Goal: Task Accomplishment & Management: Use online tool/utility

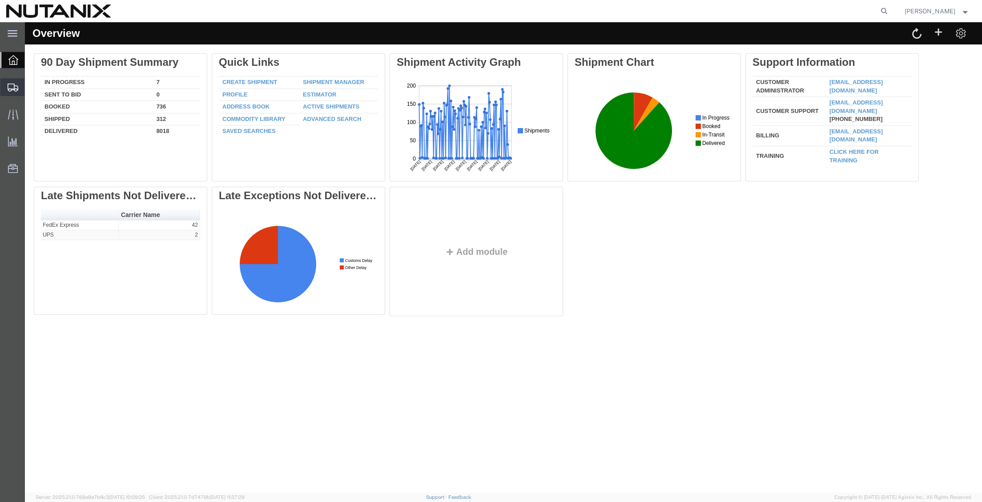
click at [0, 0] on span "Create from Template" at bounding box center [0, 0] width 0 height 0
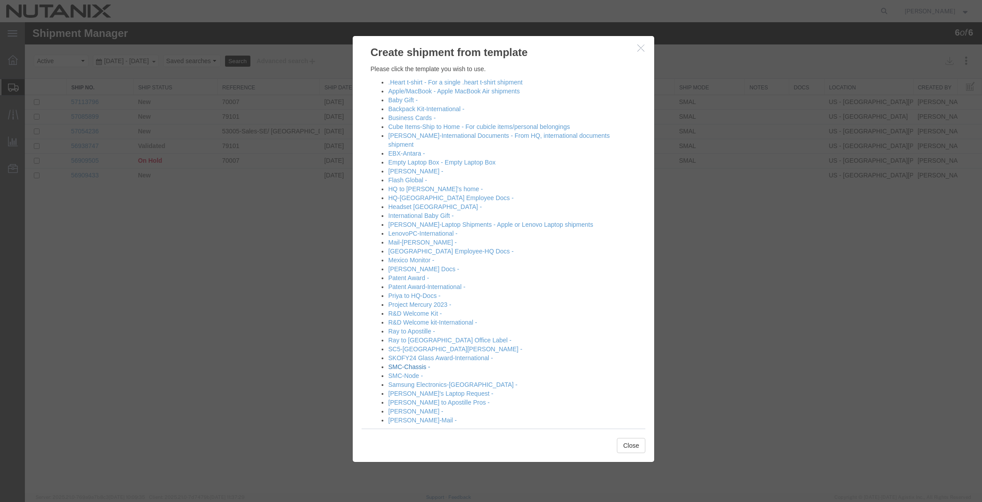
click at [418, 363] on link "SMC-Chassis -" at bounding box center [409, 366] width 42 height 7
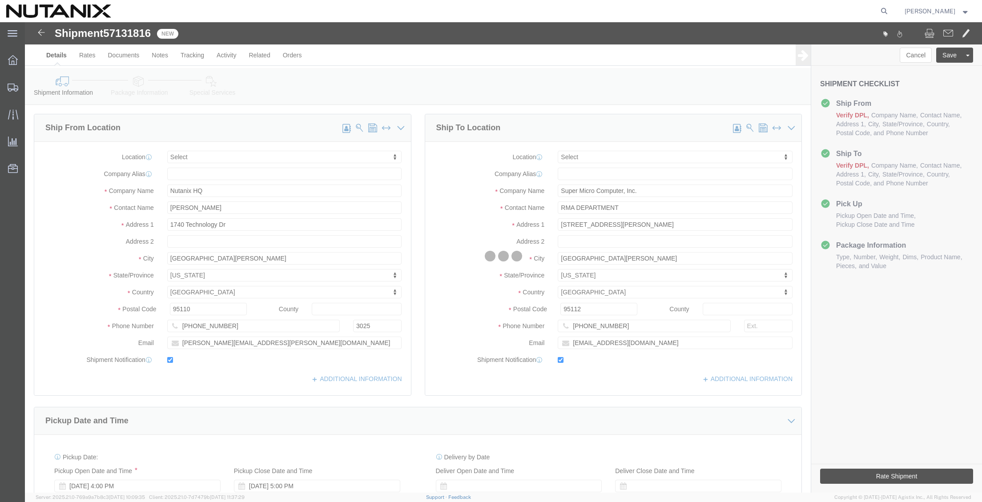
select select
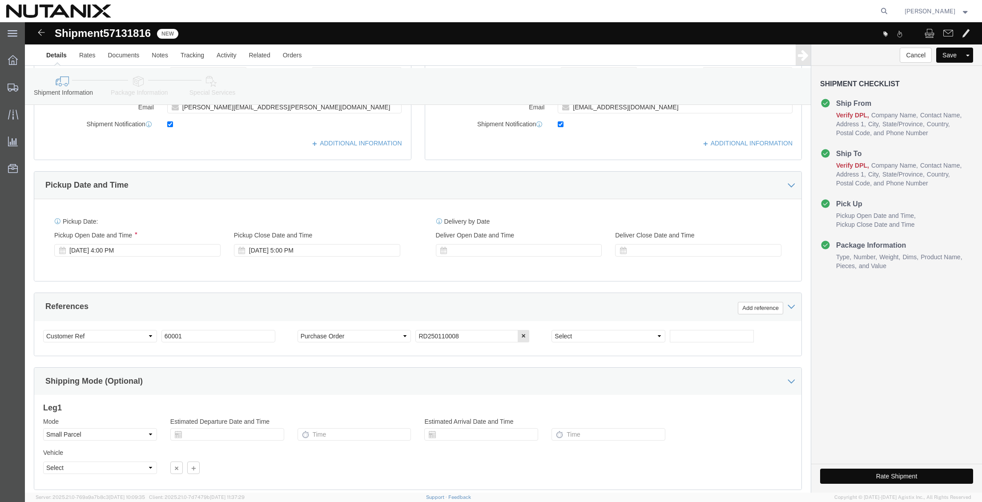
scroll to position [267, 0]
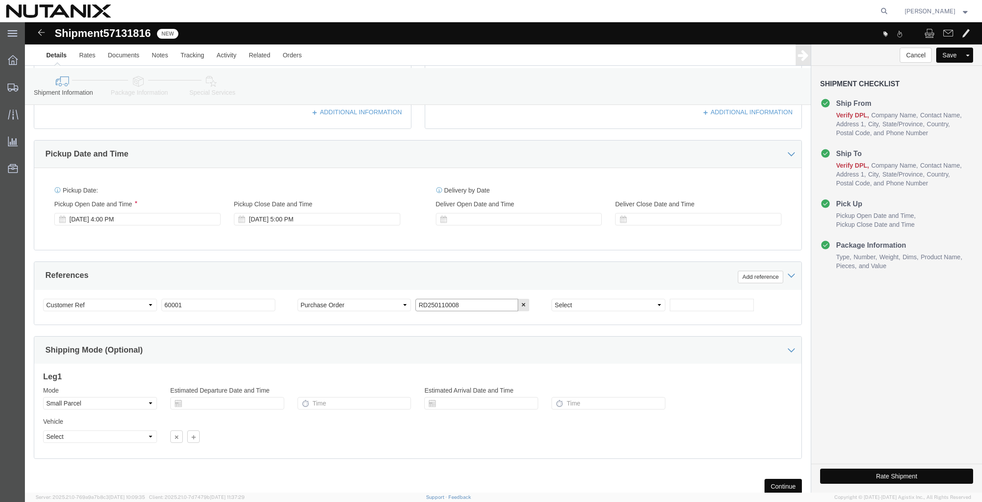
drag, startPoint x: 465, startPoint y: 280, endPoint x: 240, endPoint y: 253, distance: 226.6
click div "References Add reference Select Account Type Activity ID Airline Appointment Nu…"
paste input "1014065"
type input "RD251014065"
click button "Continue"
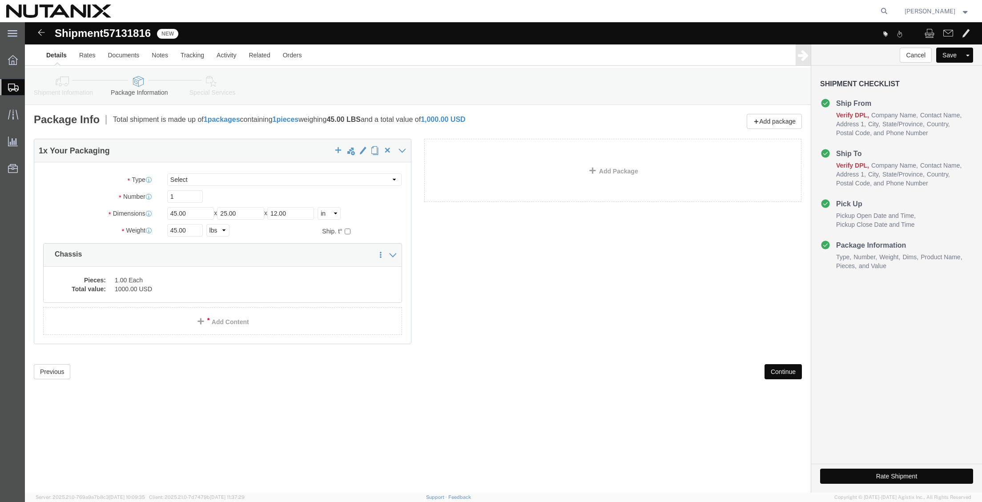
click button "Continue"
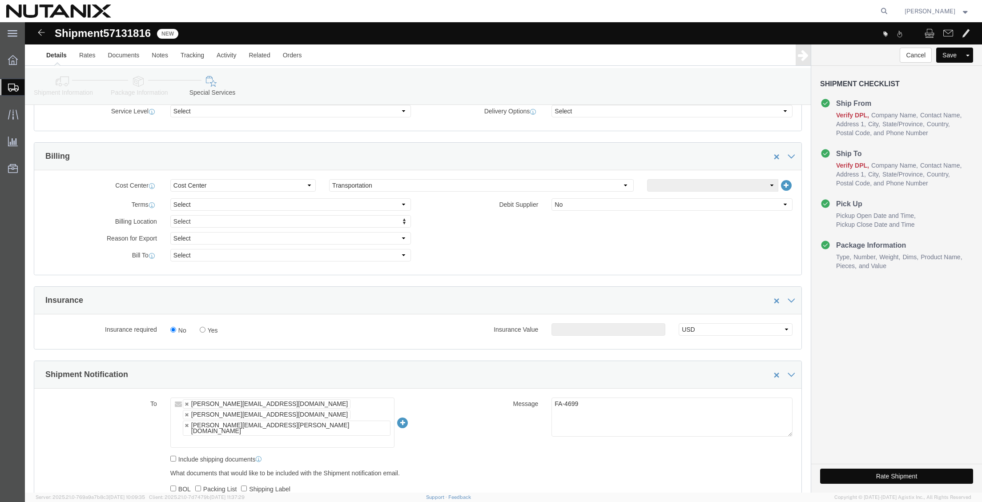
scroll to position [356, 0]
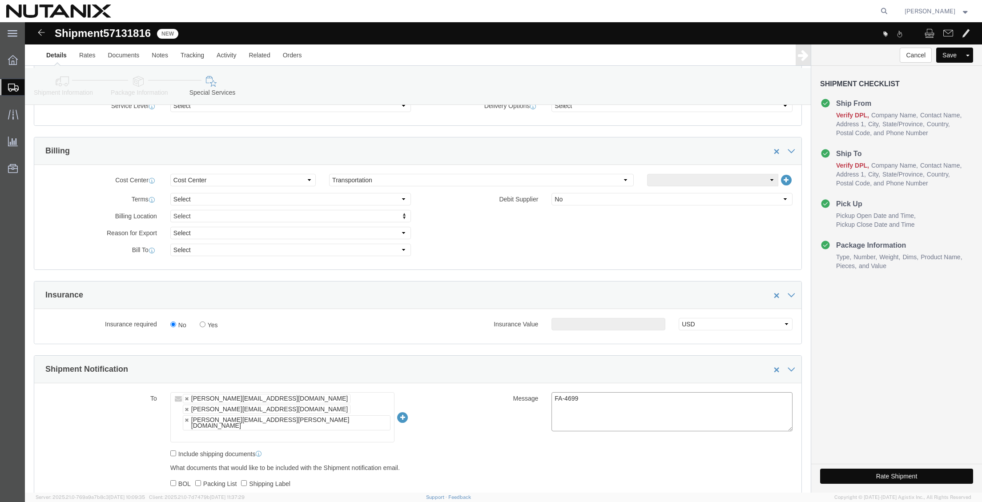
drag, startPoint x: 585, startPoint y: 381, endPoint x: 414, endPoint y: 358, distance: 172.2
click div "Shipment Notification To sethih.nang@nutanix.com anna.gong@nutanix.com jeff.vis…"
paste textarea "3410"
type textarea "FA-3410"
click div "To sethih.nang@nutanix.com anna.gong@nutanix.com jeff.visaya@nutanix.com sethih…"
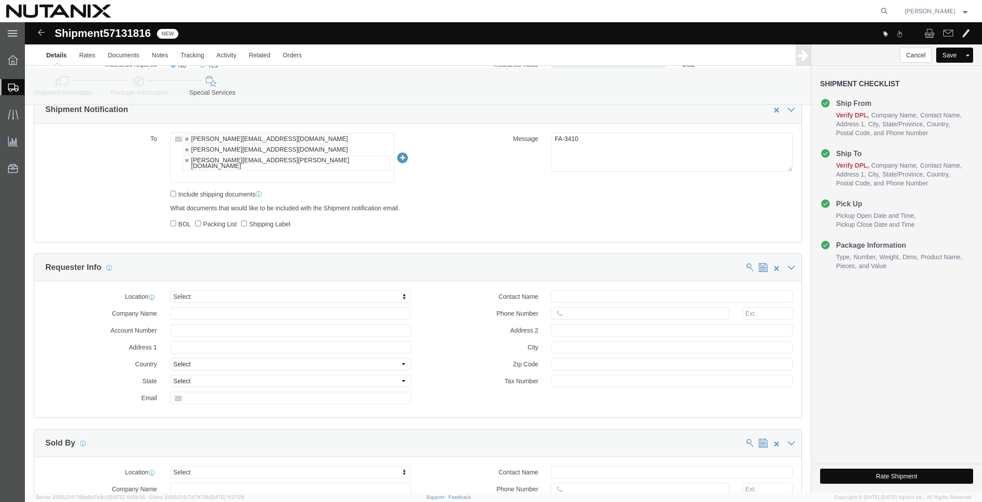
scroll to position [622, 0]
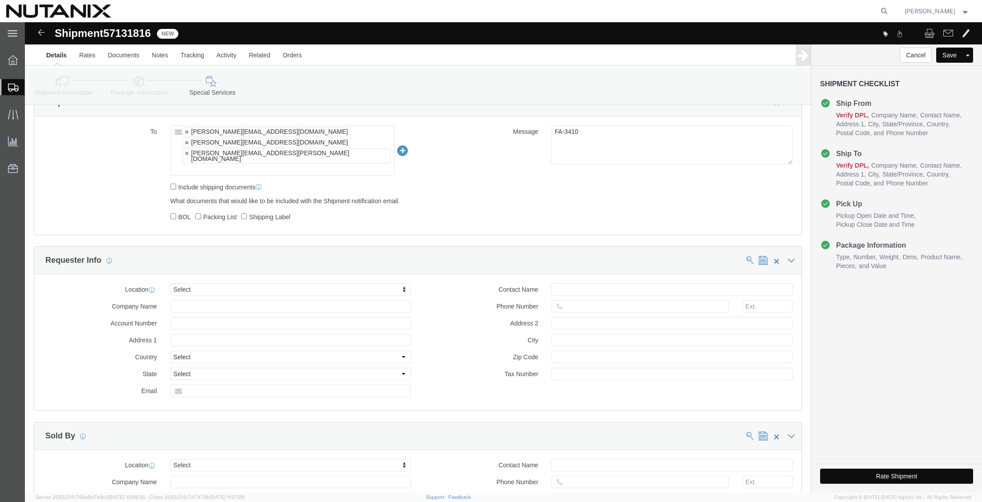
click button "Rate Shipment"
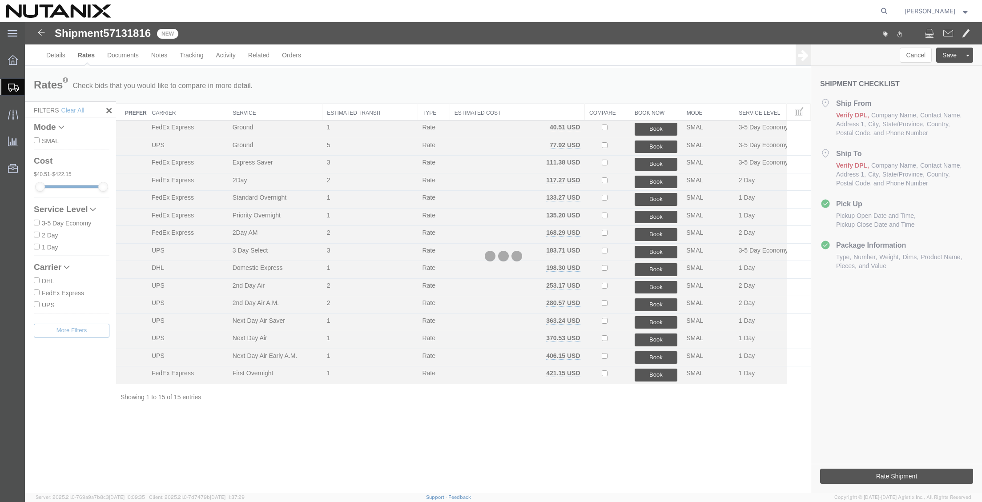
scroll to position [0, 0]
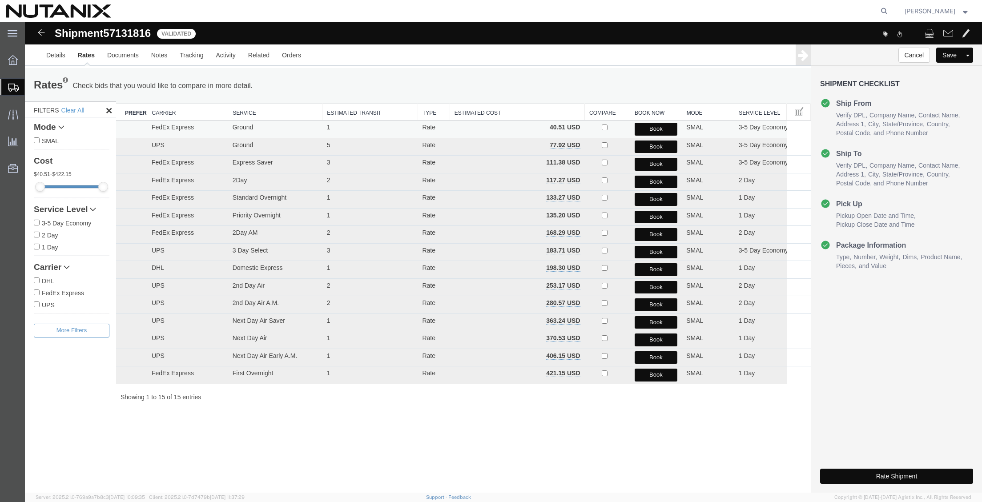
click at [662, 128] on button "Book" at bounding box center [655, 129] width 43 height 13
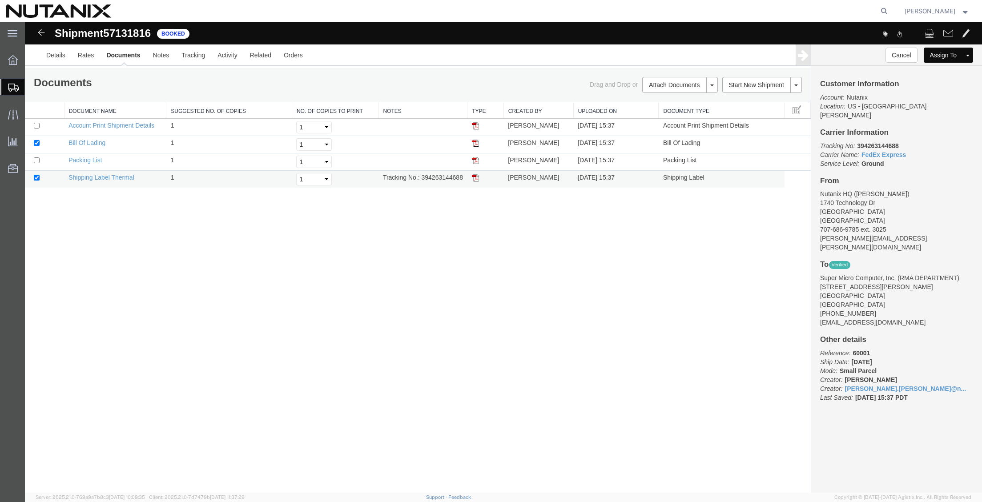
click at [474, 177] on img at bounding box center [475, 177] width 7 height 7
